Goal: Navigation & Orientation: Find specific page/section

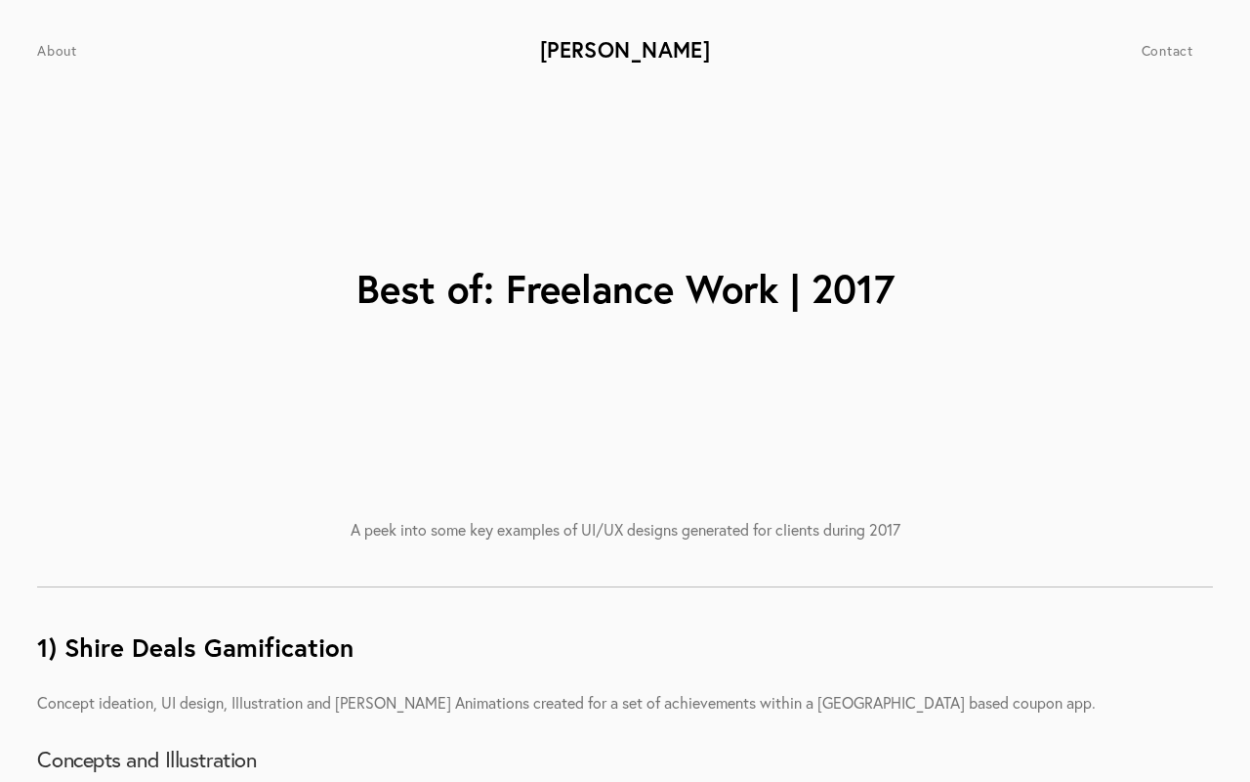
type input "0"
